Goal: Information Seeking & Learning: Learn about a topic

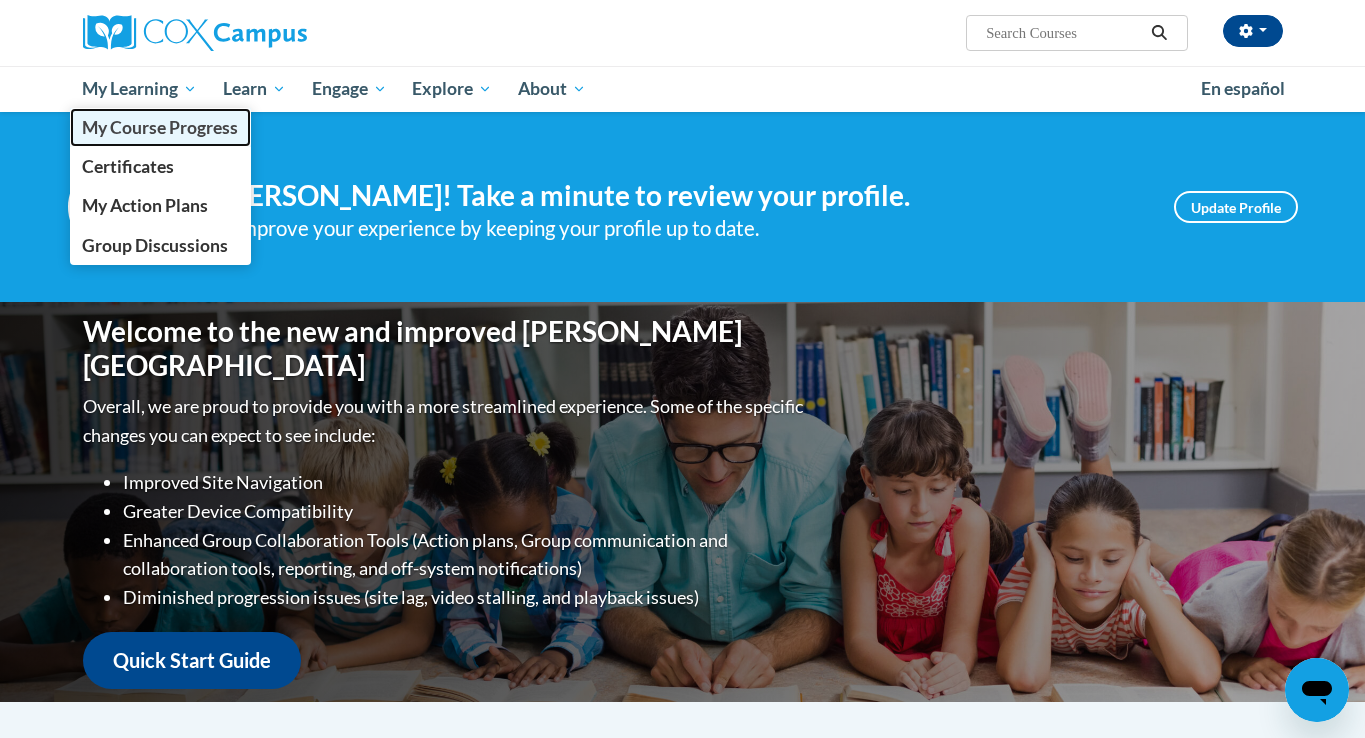
click at [139, 121] on span "My Course Progress" at bounding box center [160, 127] width 156 height 21
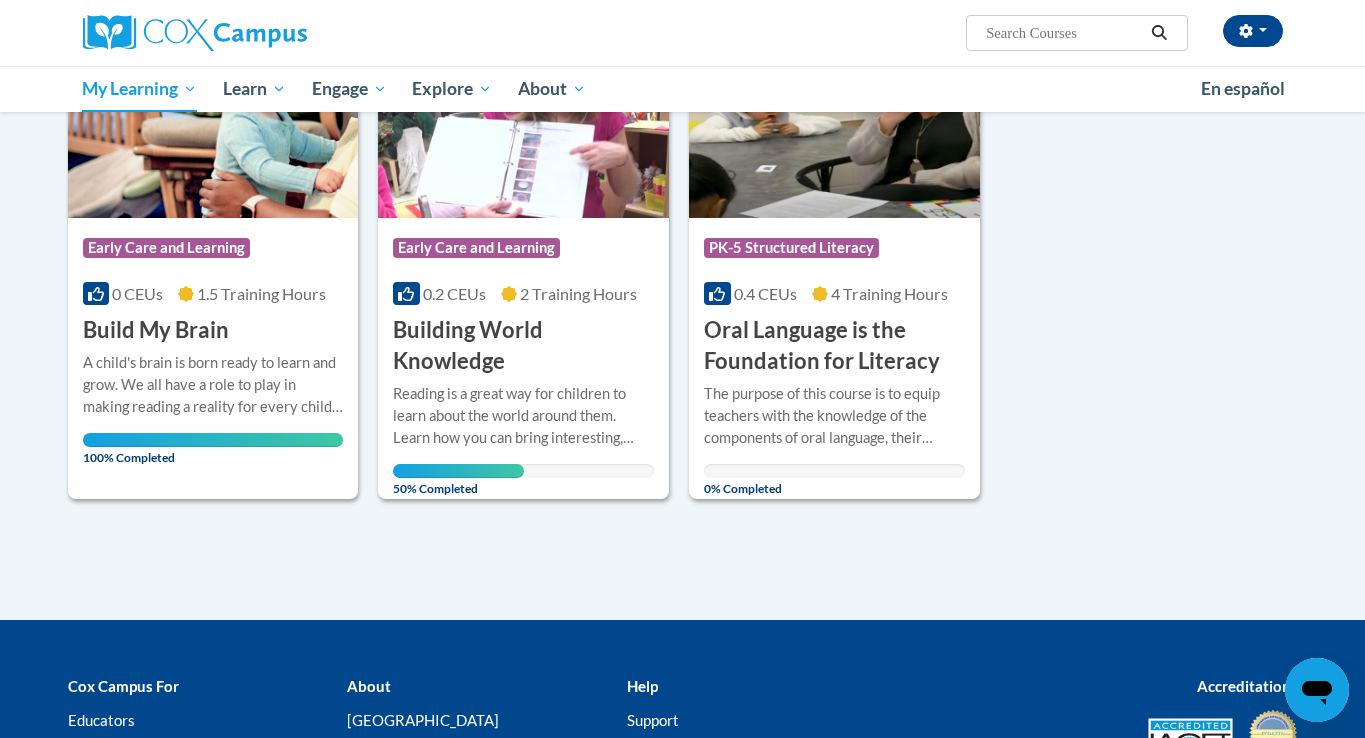
scroll to position [1492, 0]
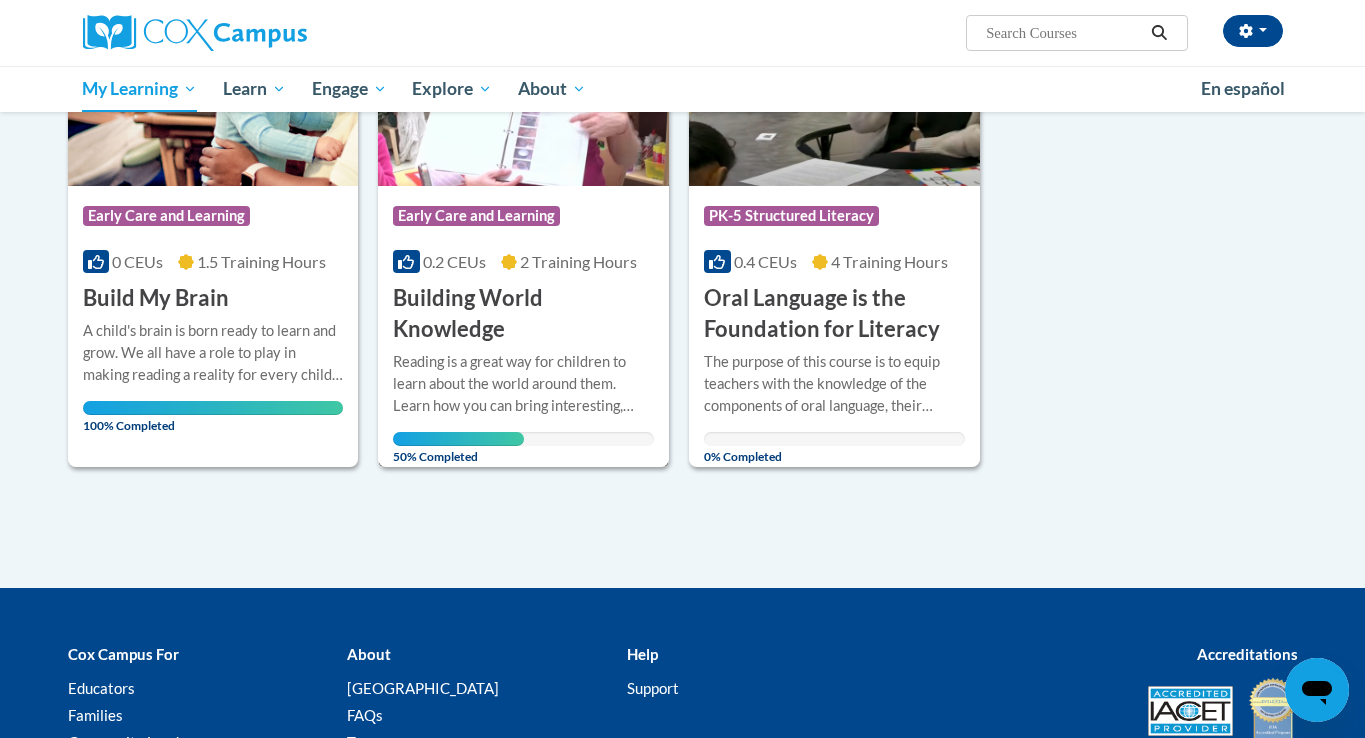
click at [525, 274] on div "Course Category: Early Care and Learning 0.2 CEUs 2 Training Hours COURSE Build…" at bounding box center [523, 265] width 291 height 159
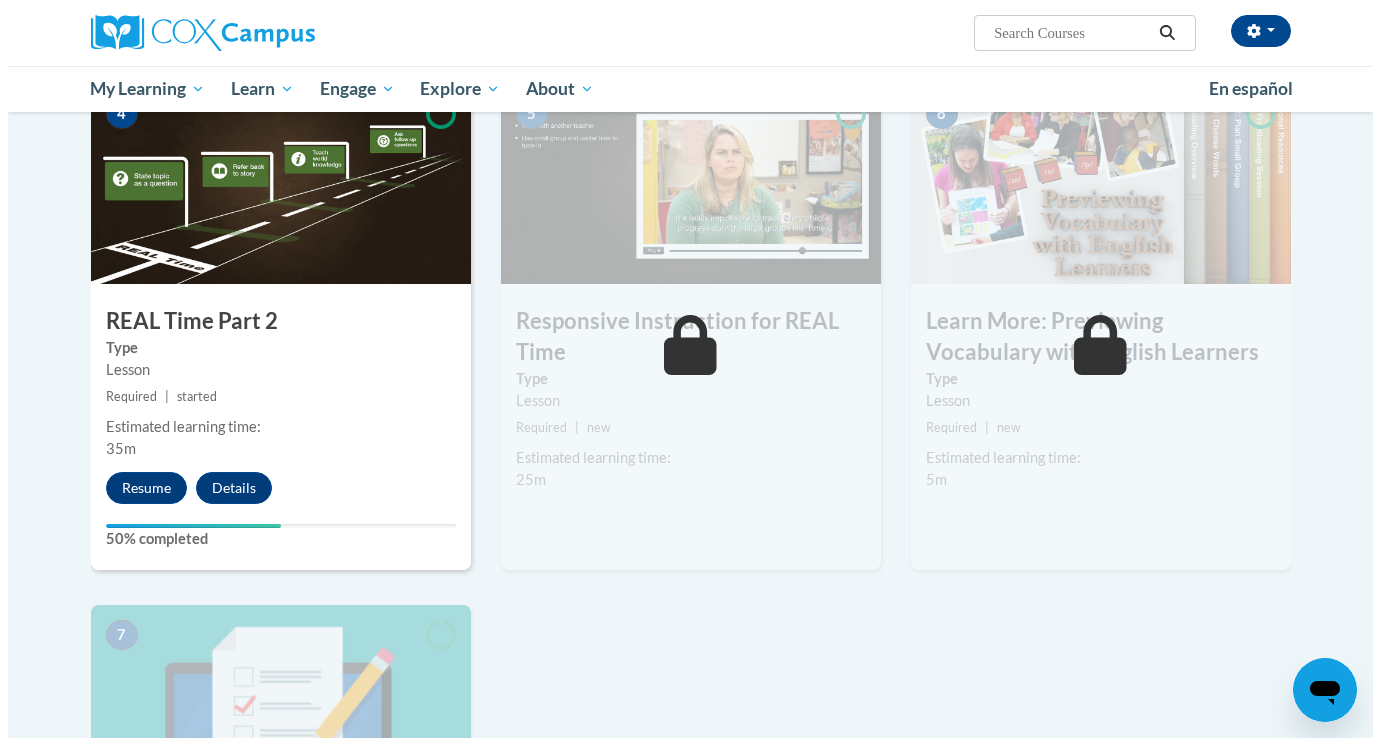
scroll to position [1024, 0]
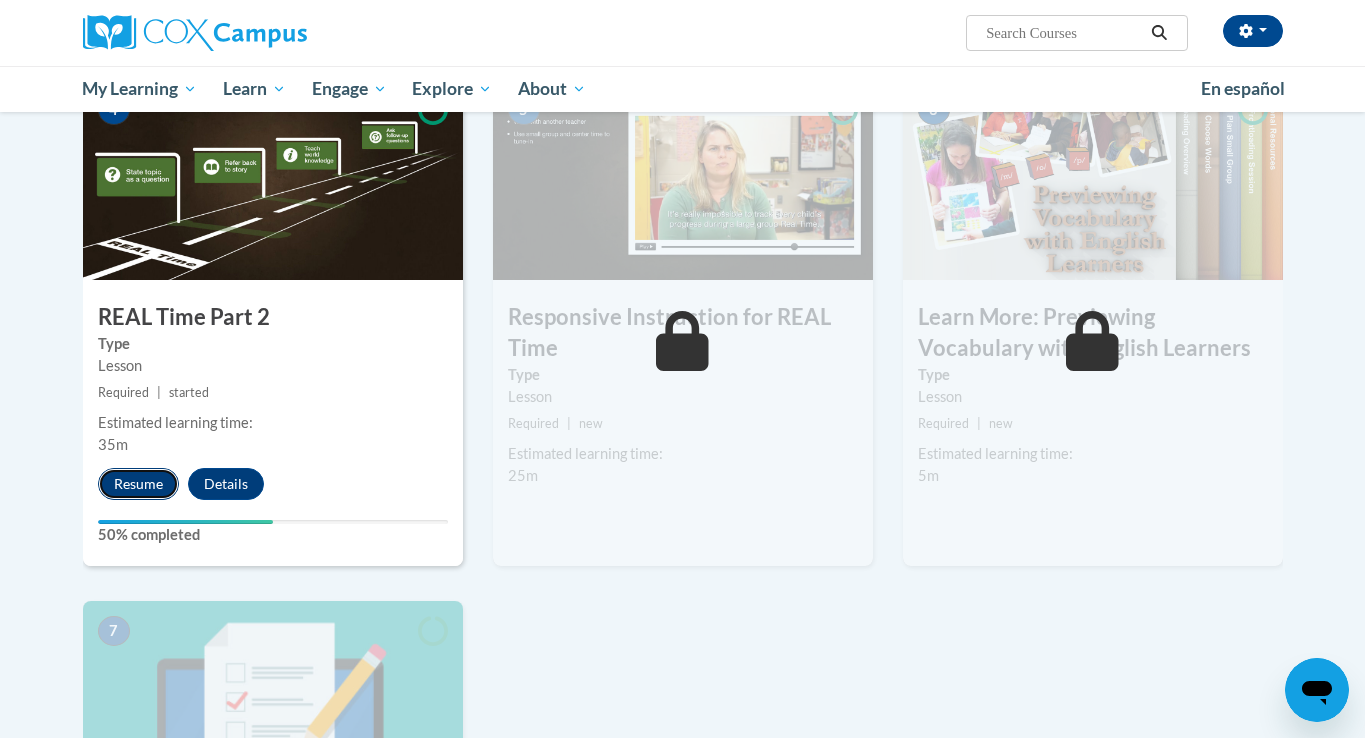
click at [143, 487] on button "Resume" at bounding box center [138, 484] width 81 height 32
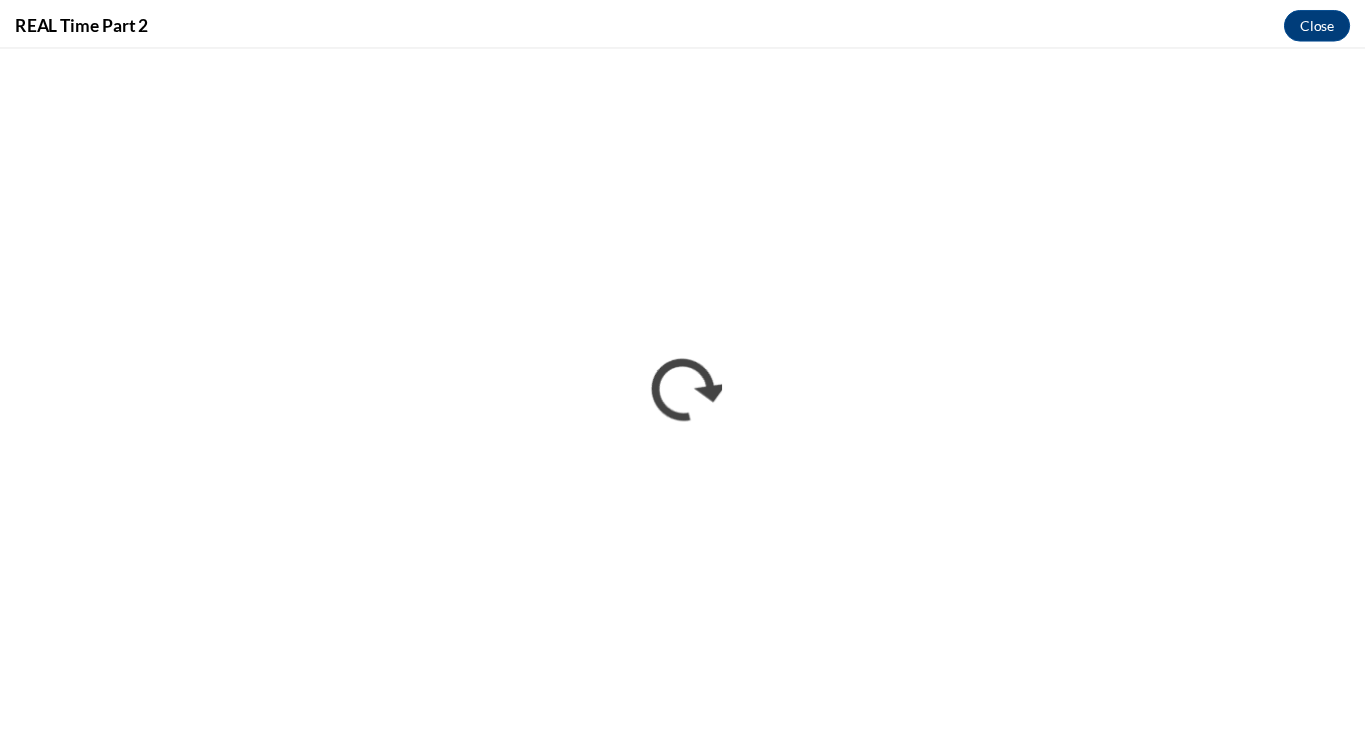
scroll to position [0, 0]
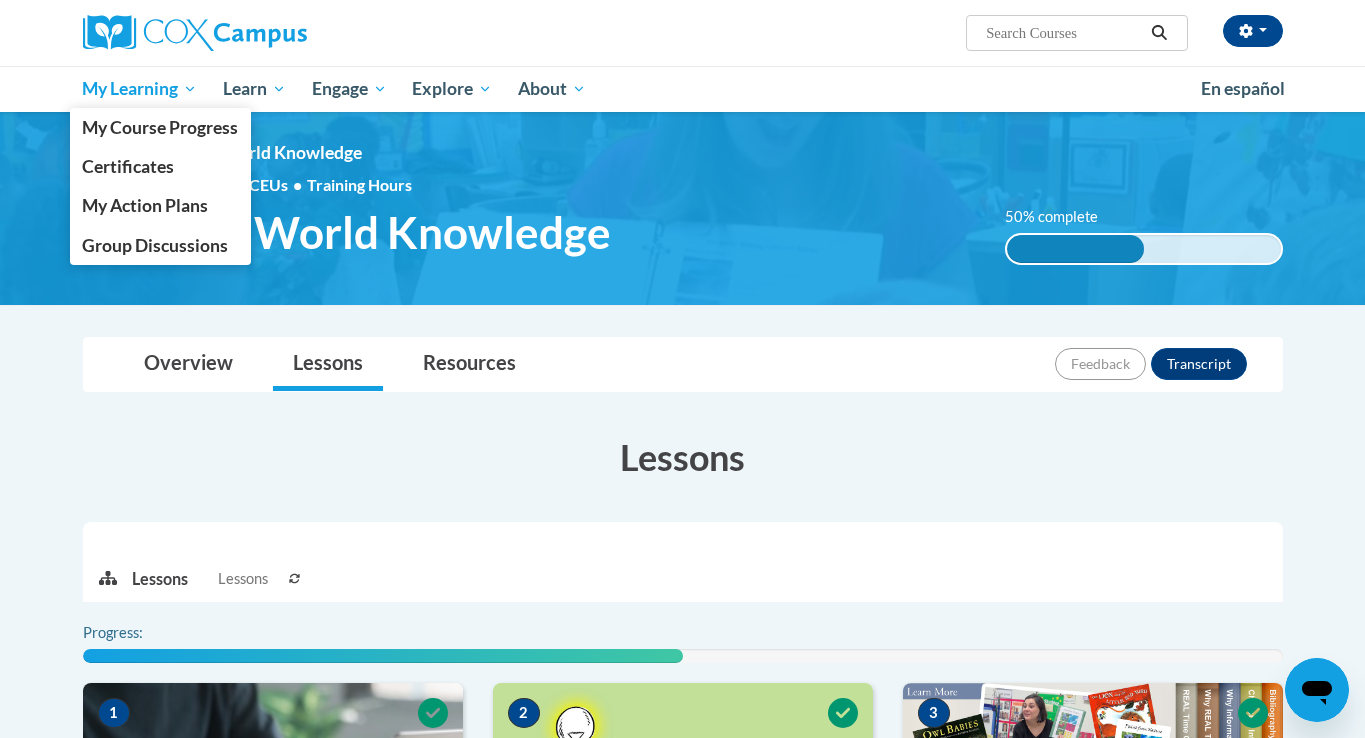
click at [105, 72] on link "My Learning" at bounding box center [140, 89] width 141 height 46
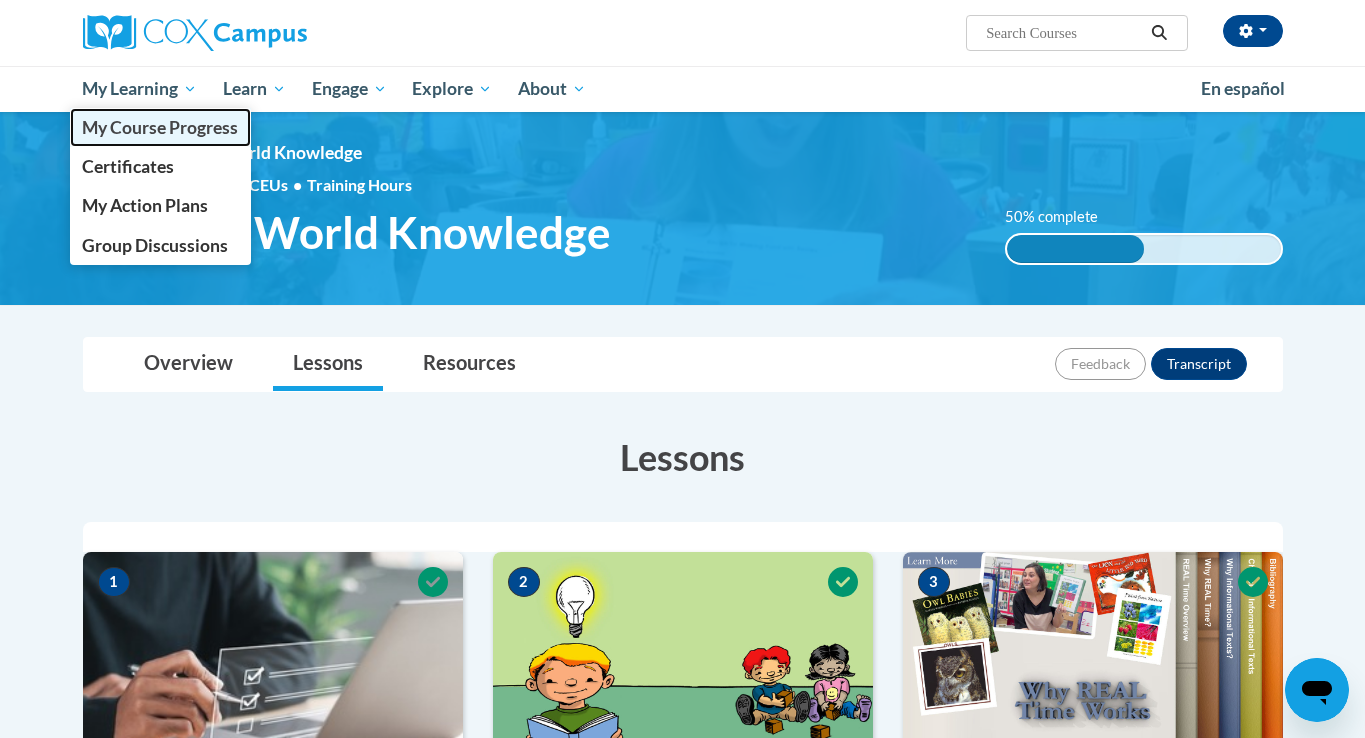
click at [109, 121] on span "My Course Progress" at bounding box center [160, 127] width 156 height 21
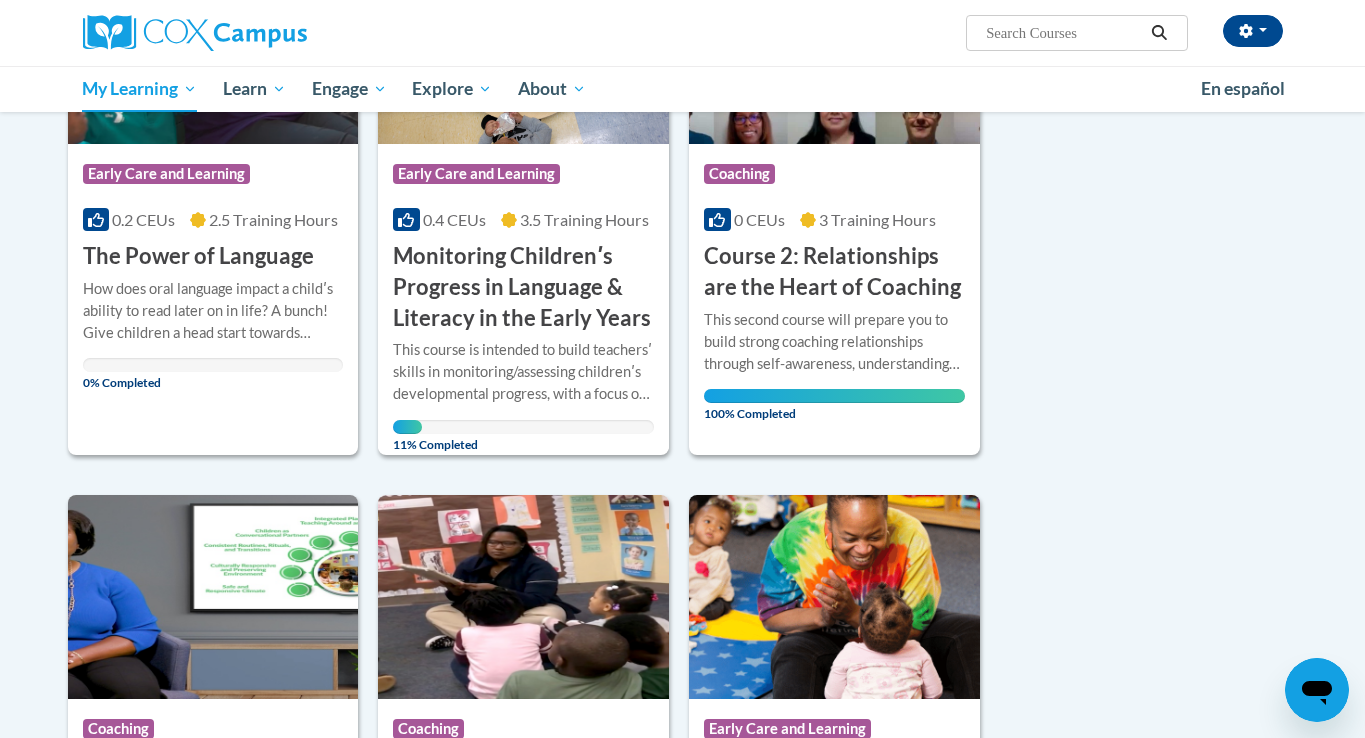
scroll to position [387, 0]
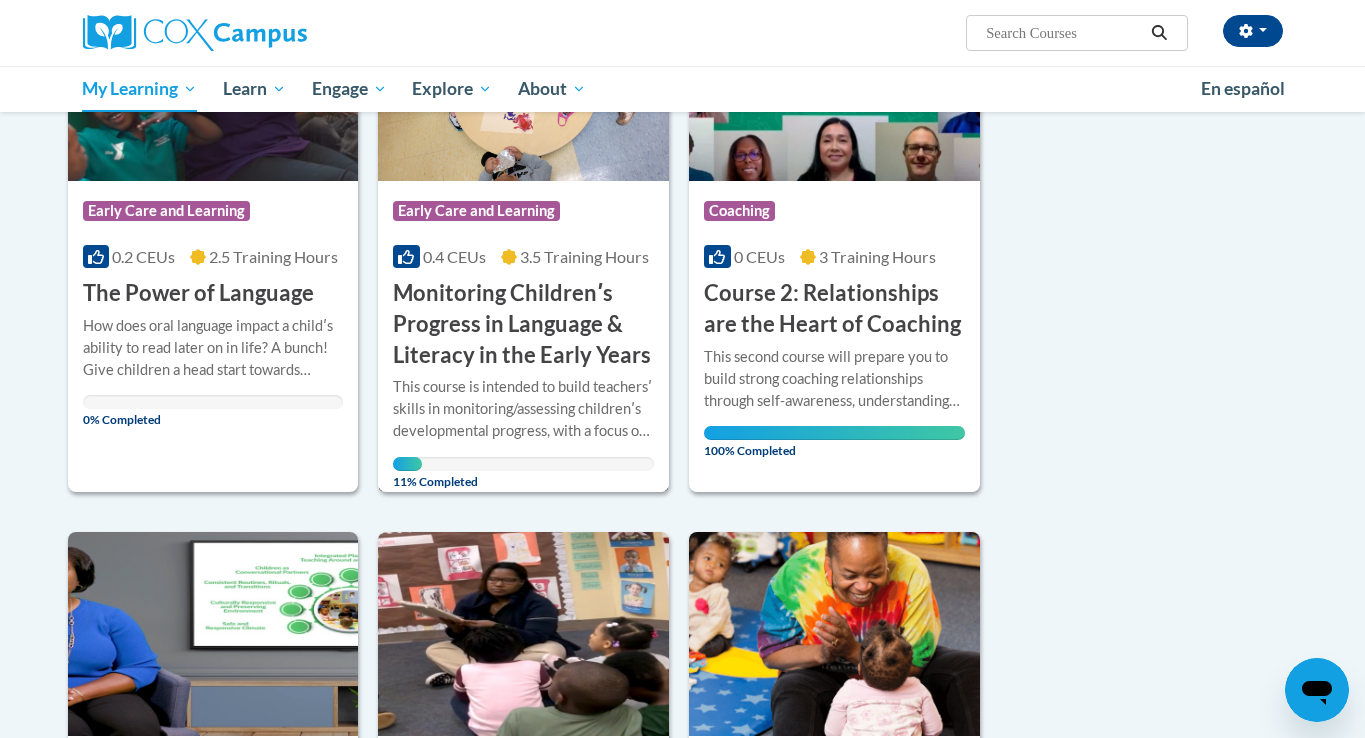
click at [466, 156] on img at bounding box center [523, 79] width 291 height 204
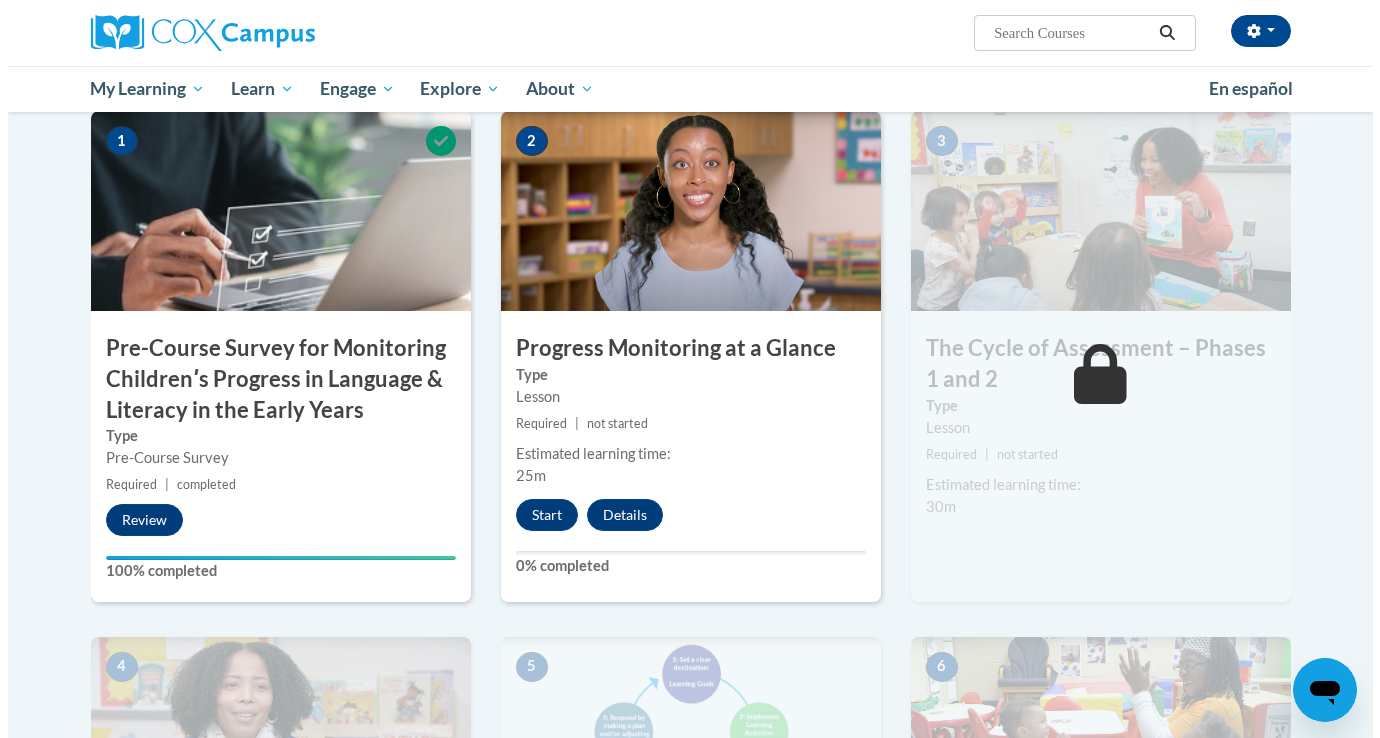
scroll to position [483, 0]
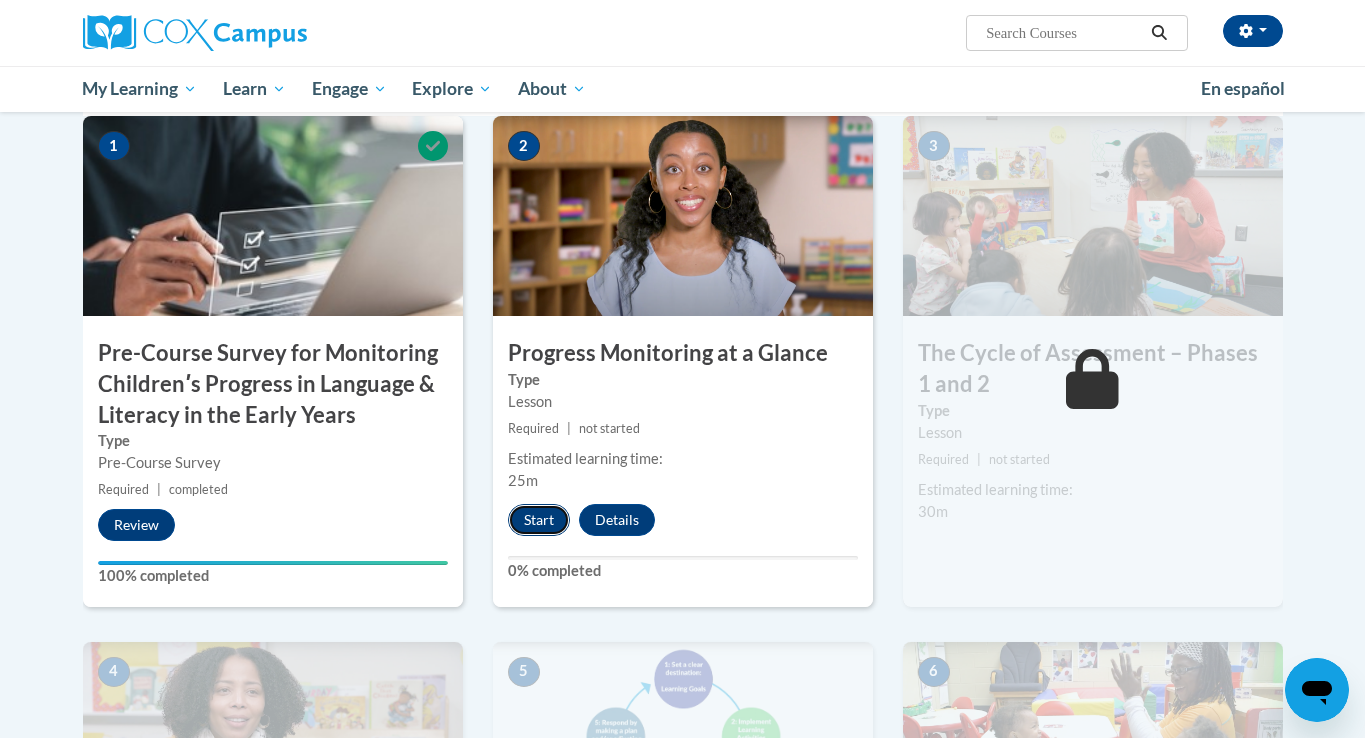
click at [544, 524] on button "Start" at bounding box center [539, 520] width 62 height 32
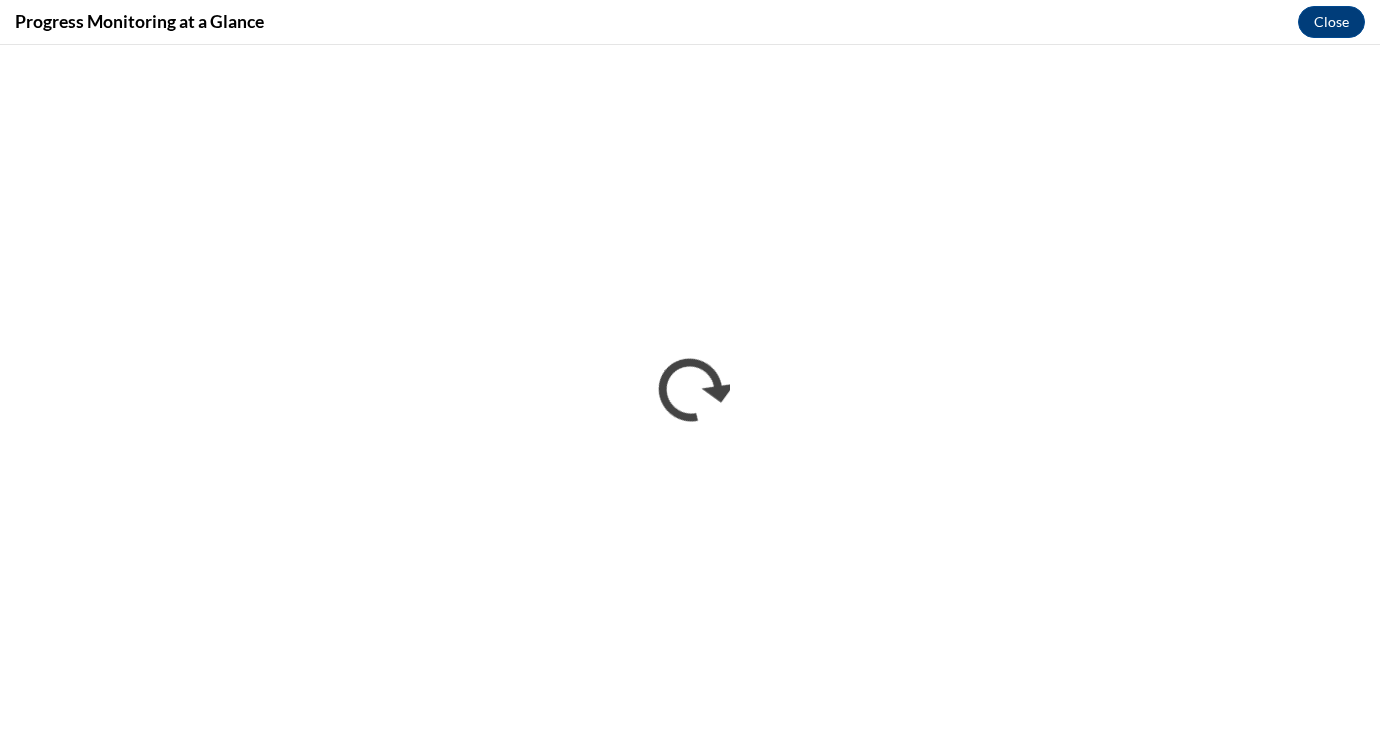
scroll to position [0, 0]
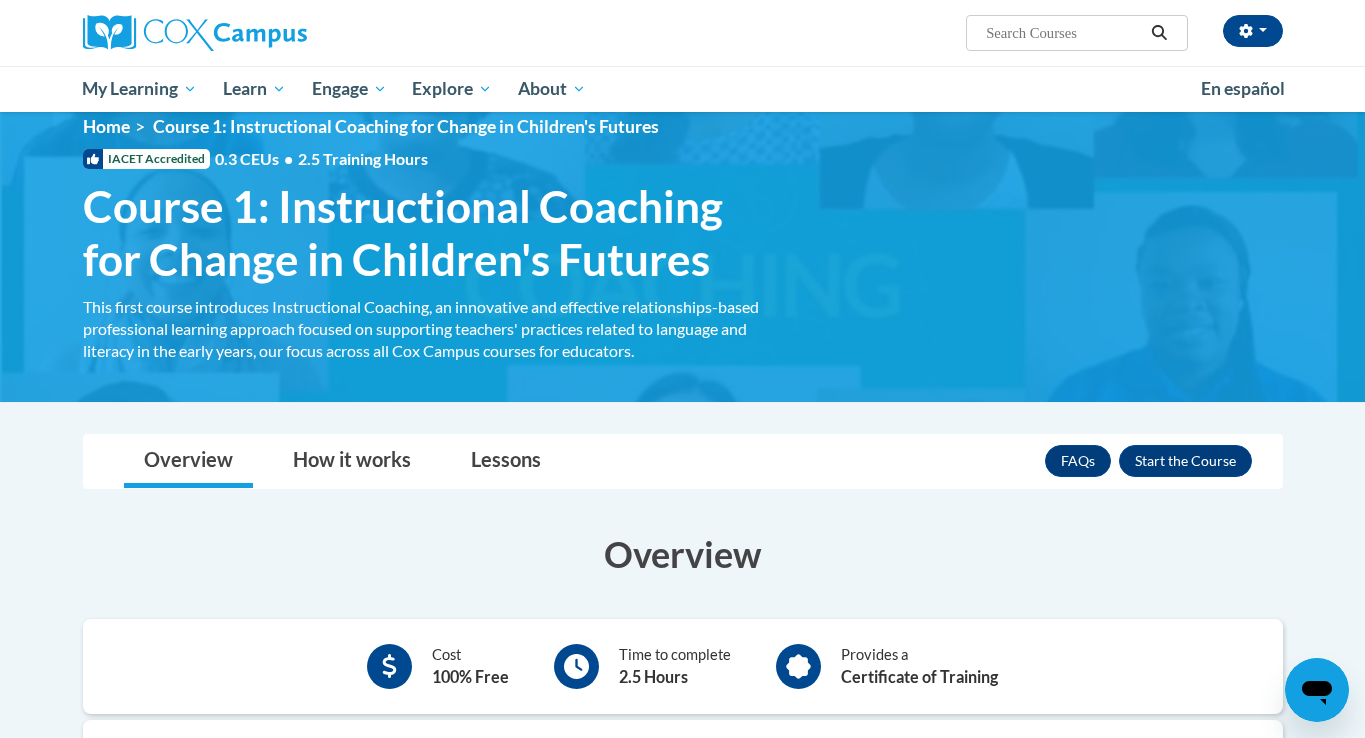
scroll to position [25, 0]
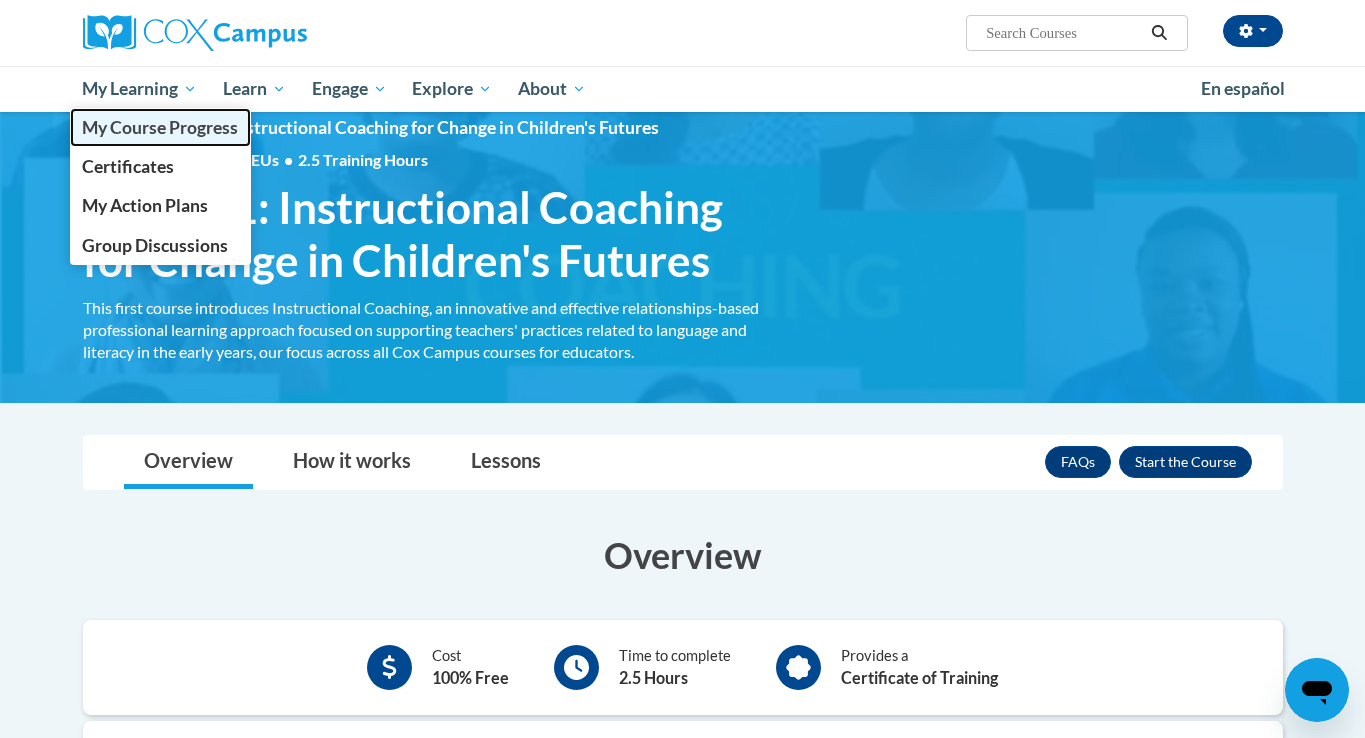
click at [145, 126] on span "My Course Progress" at bounding box center [160, 127] width 156 height 21
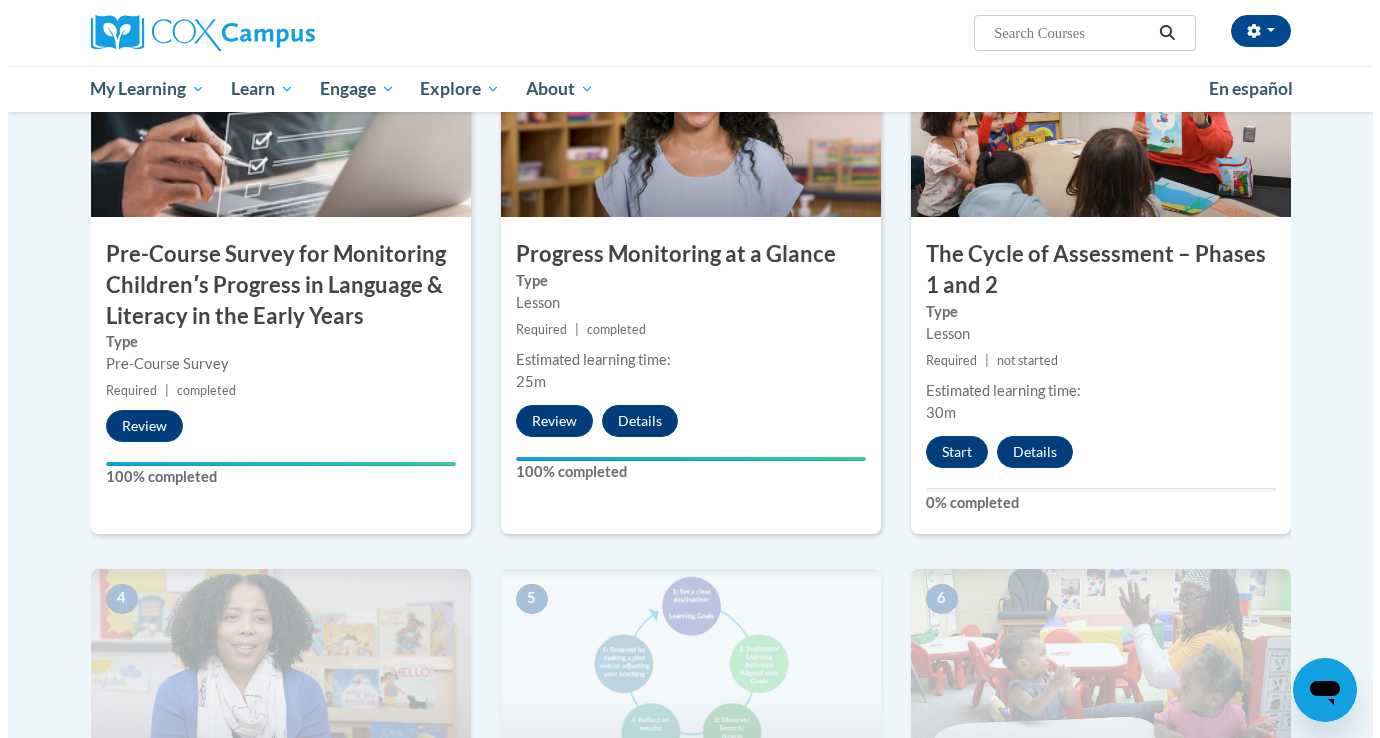
scroll to position [591, 0]
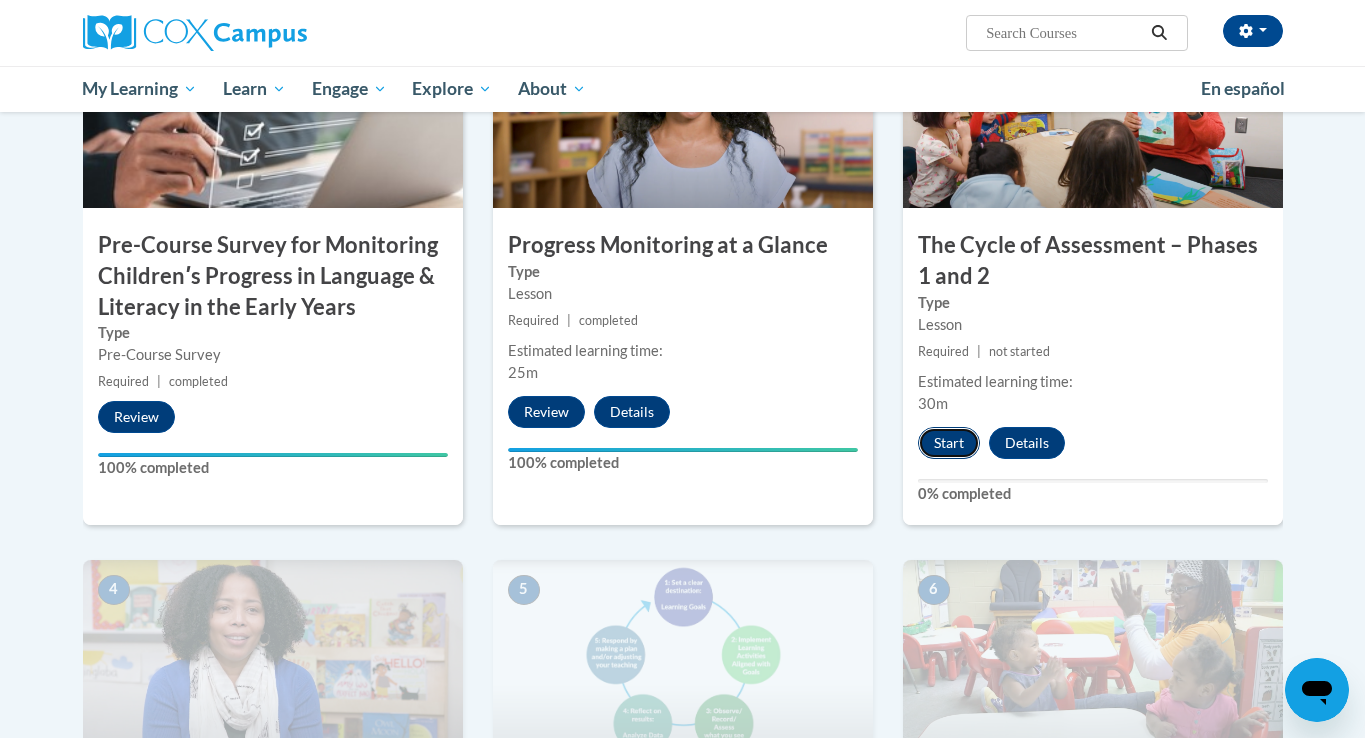
click at [956, 440] on button "Start" at bounding box center [949, 443] width 62 height 32
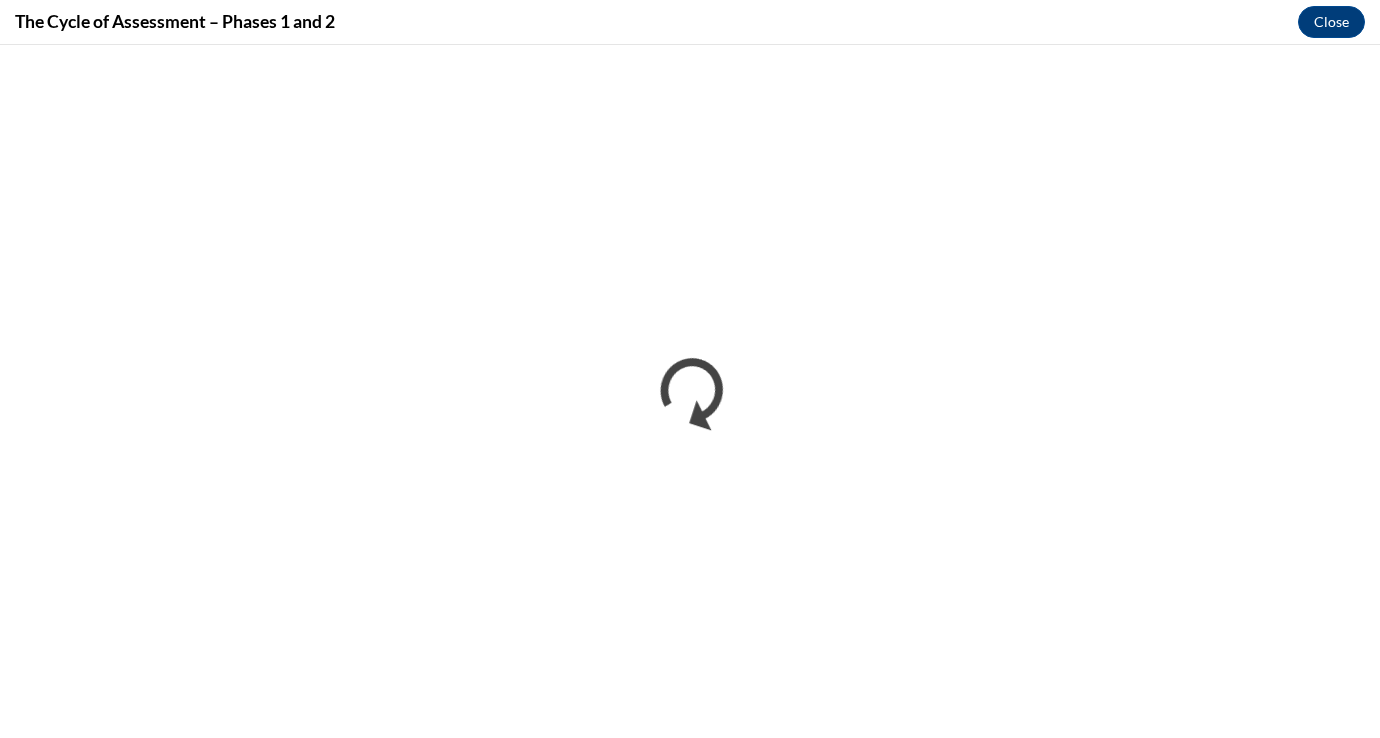
scroll to position [0, 0]
